Goal: Task Accomplishment & Management: Manage account settings

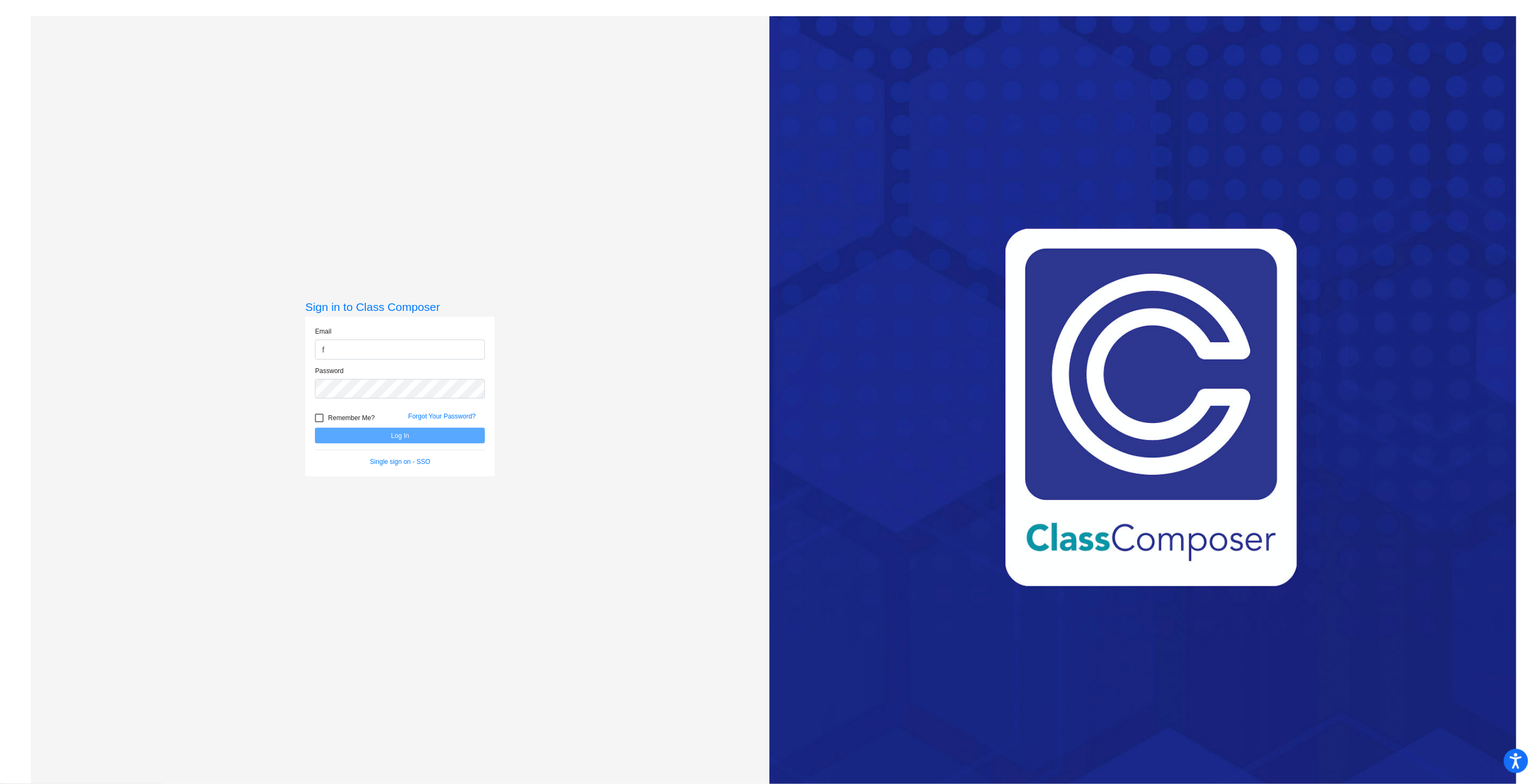
type input "[EMAIL_ADDRESS][DOMAIN_NAME]"
click at [315, 428] on button "Log In" at bounding box center [400, 435] width 170 height 16
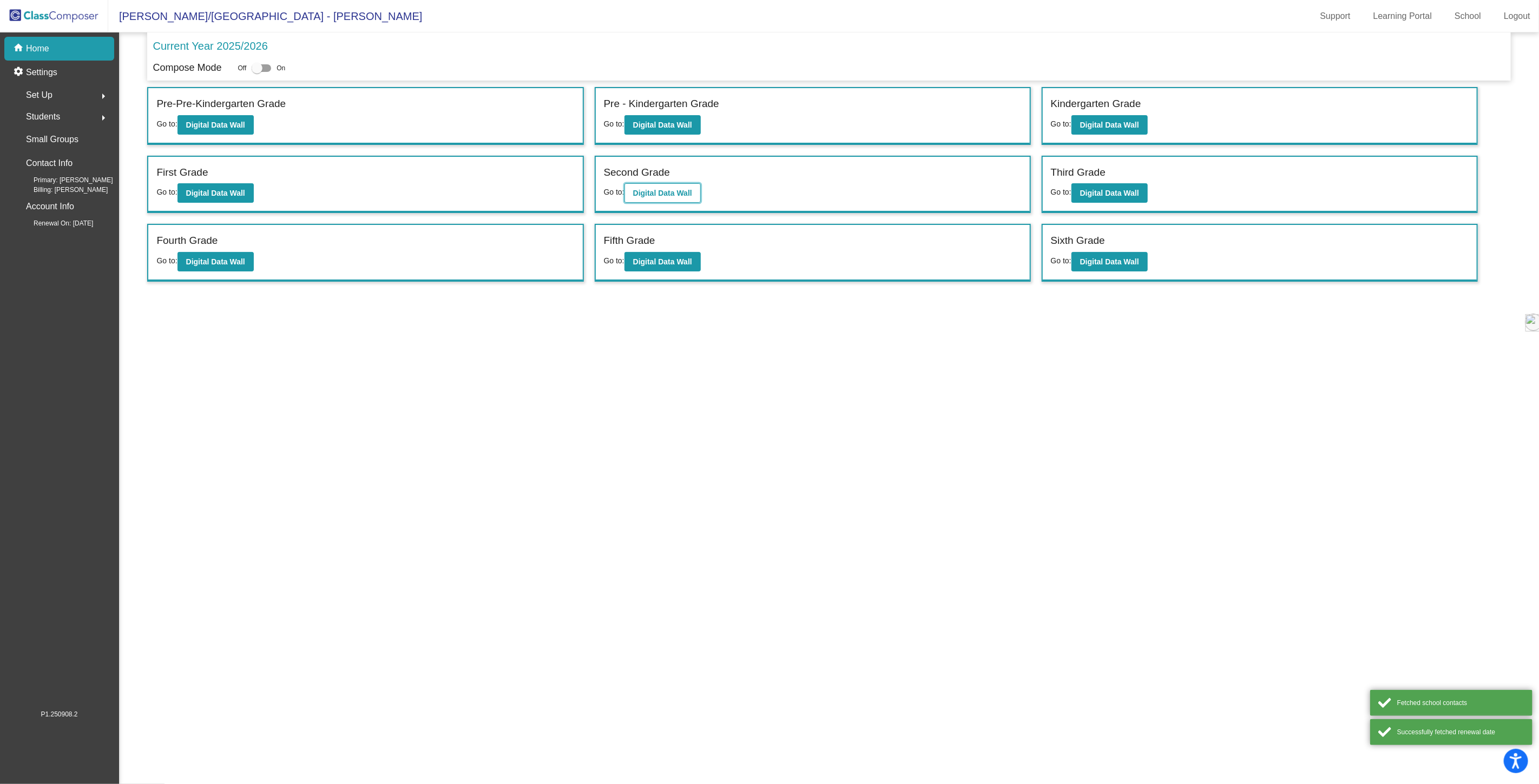
click at [675, 190] on b "Digital Data Wall" at bounding box center [662, 193] width 59 height 9
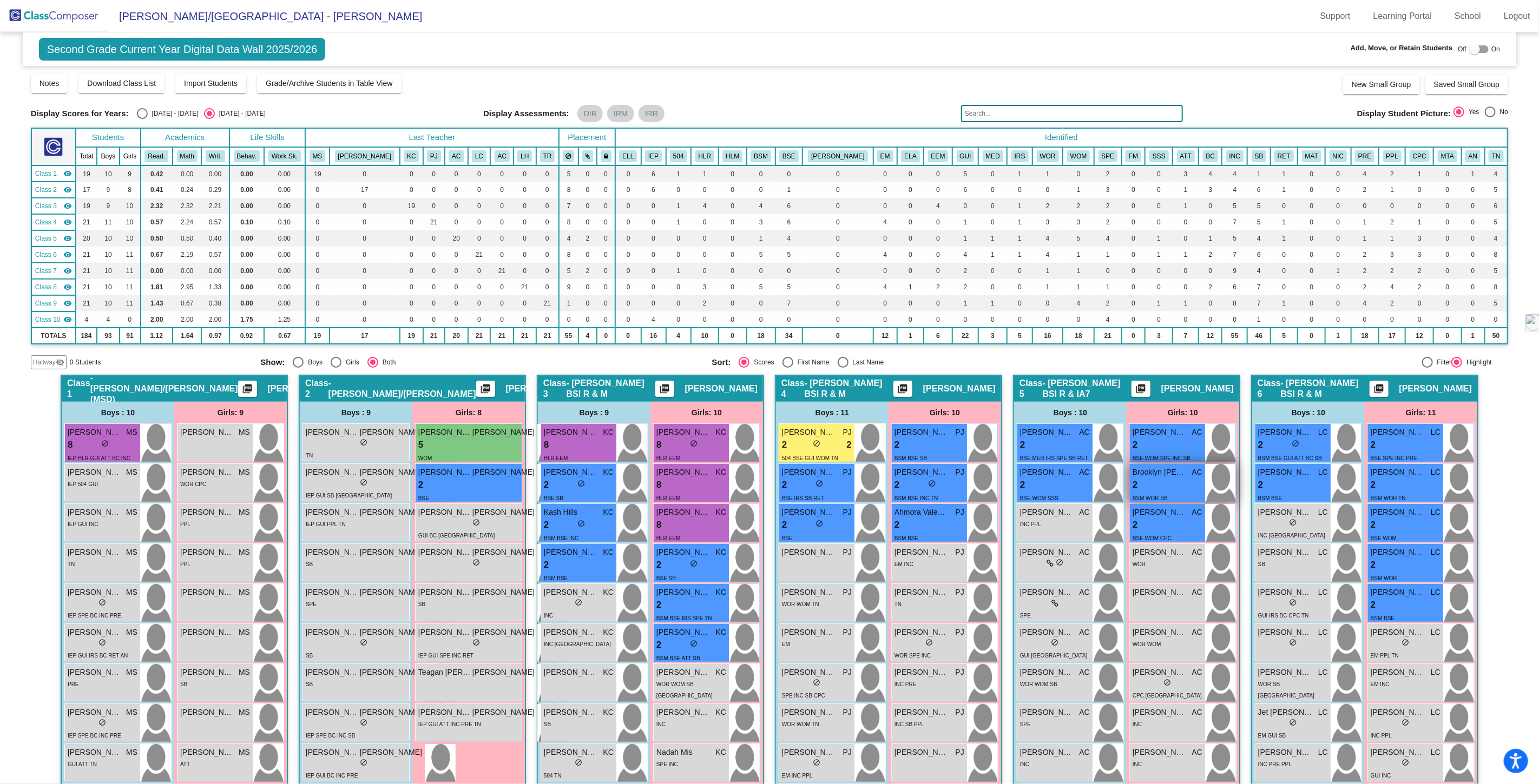
click at [1161, 487] on div "2 lock do_not_disturb_alt" at bounding box center [1167, 486] width 70 height 14
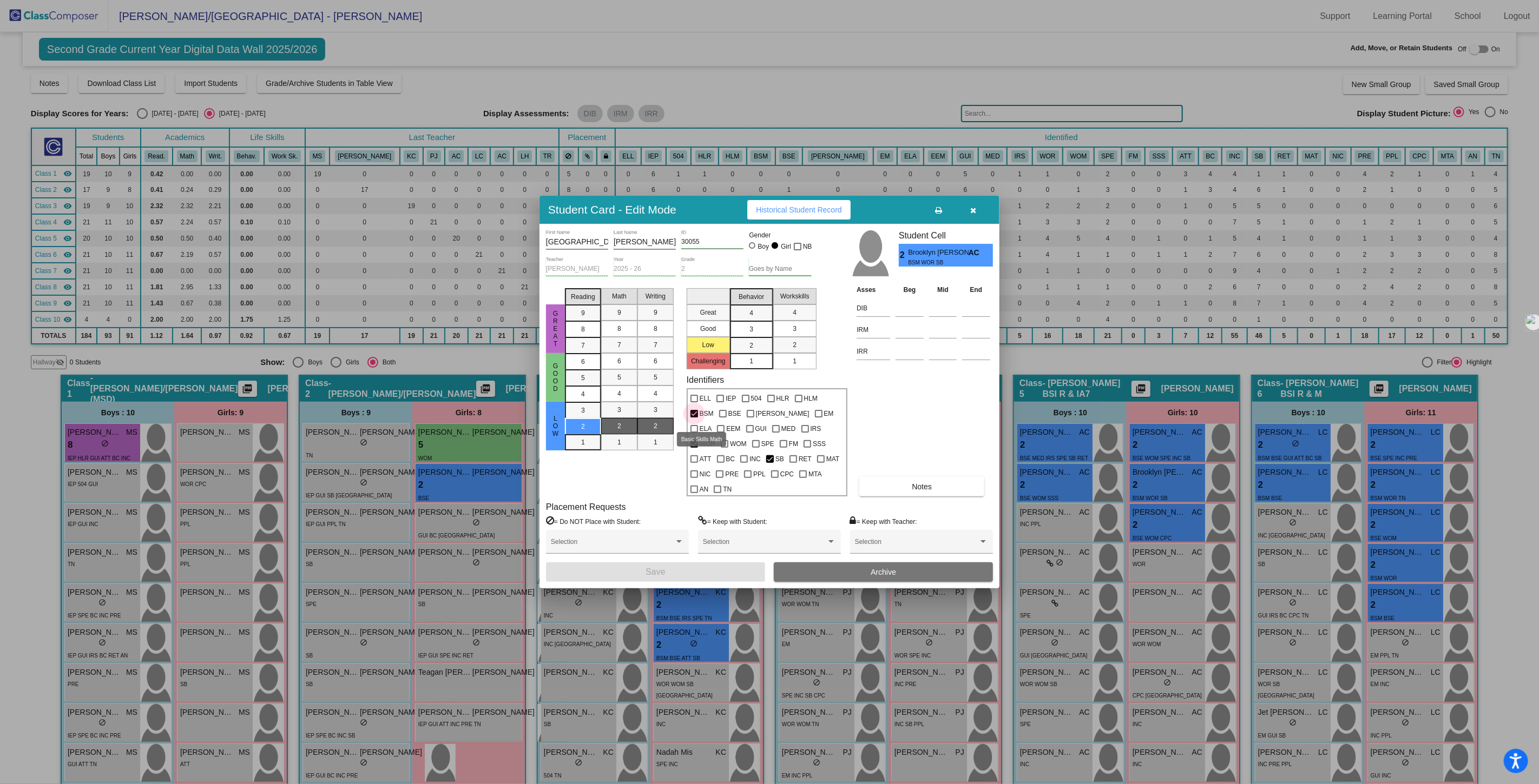
click at [695, 417] on div at bounding box center [694, 414] width 8 height 8
click at [694, 418] on input "BSM" at bounding box center [693, 417] width 1 height 1
checkbox input "false"
click at [730, 450] on span "WOM" at bounding box center [738, 444] width 16 height 13
click at [724, 449] on input "WOM" at bounding box center [724, 448] width 1 height 1
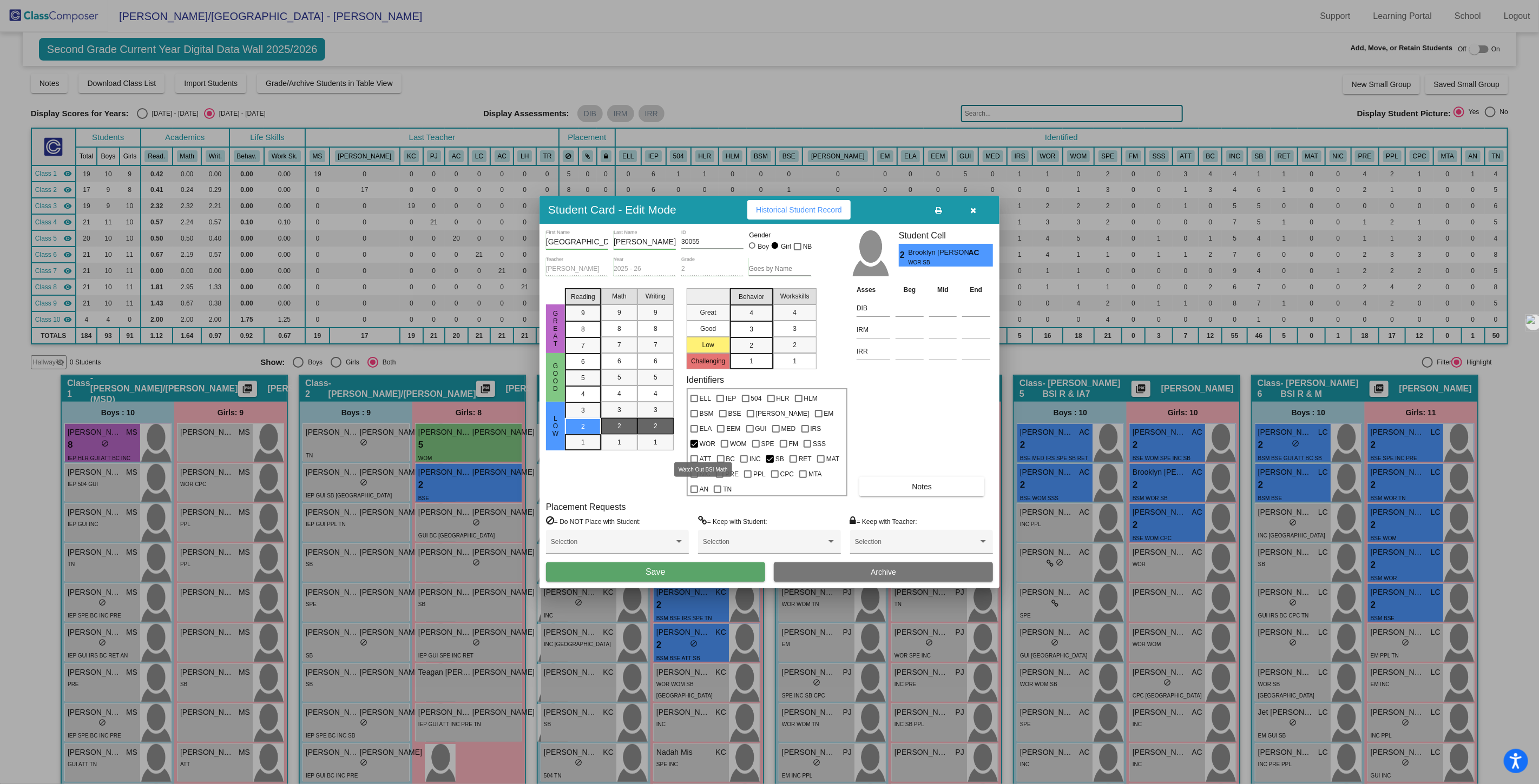
checkbox input "true"
click at [675, 563] on button "Save" at bounding box center [656, 572] width 219 height 20
